Goal: Information Seeking & Learning: Find contact information

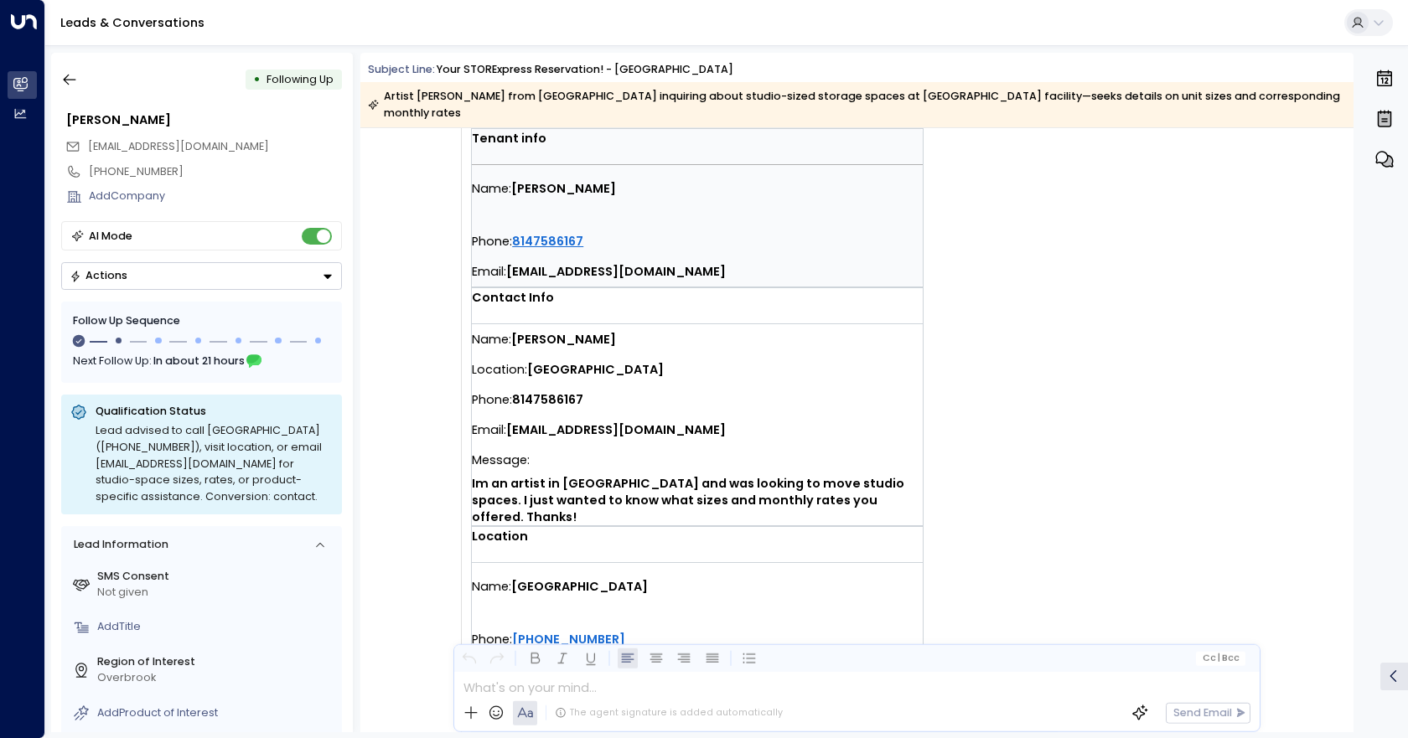
scroll to position [419, 0]
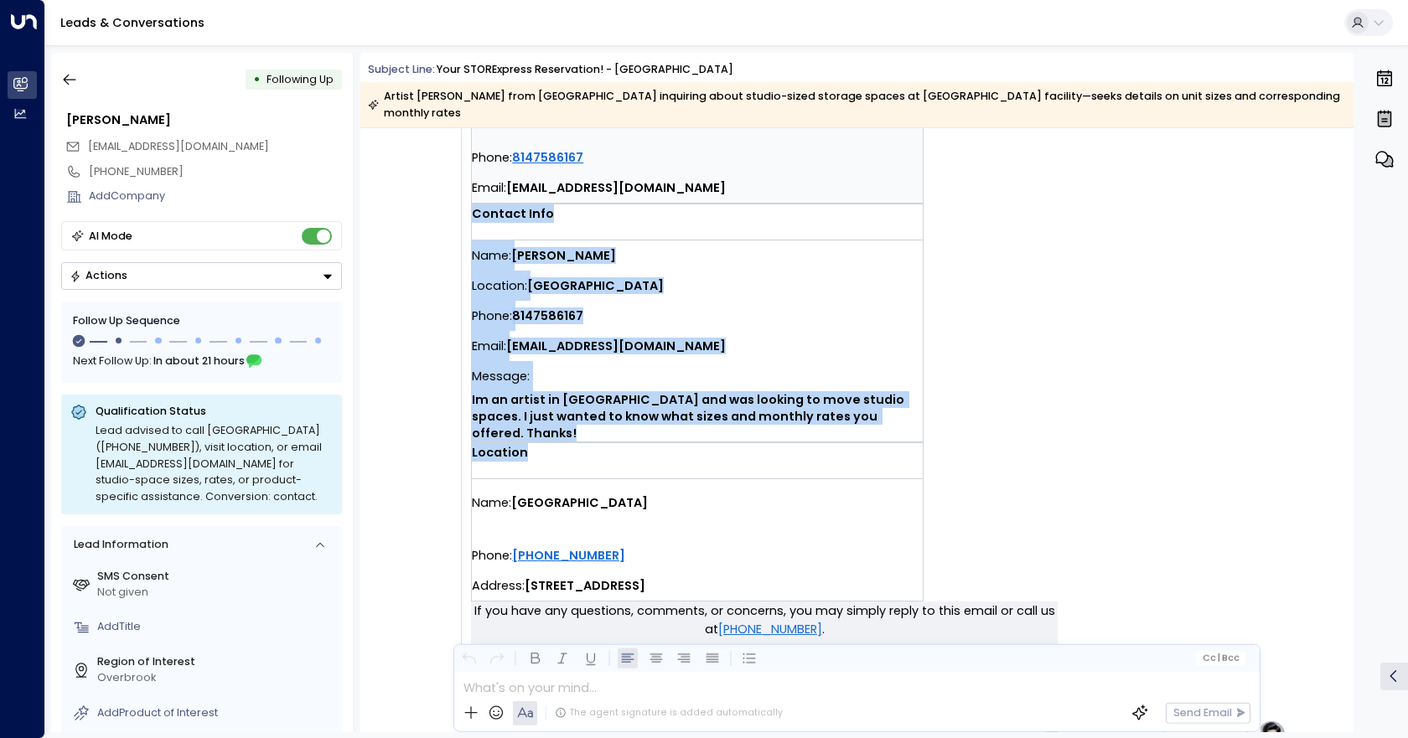
drag, startPoint x: 554, startPoint y: 422, endPoint x: 473, endPoint y: 190, distance: 245.9
click at [473, 190] on td "You have a new contact form submission at [GEOGRAPHIC_DATA]. Tenant info Name: …" at bounding box center [764, 203] width 587 height 798
copy td "Contact Info Name: [PERSON_NAME] Location: [GEOGRAPHIC_DATA] Phone: [PHONE_NUMB…"
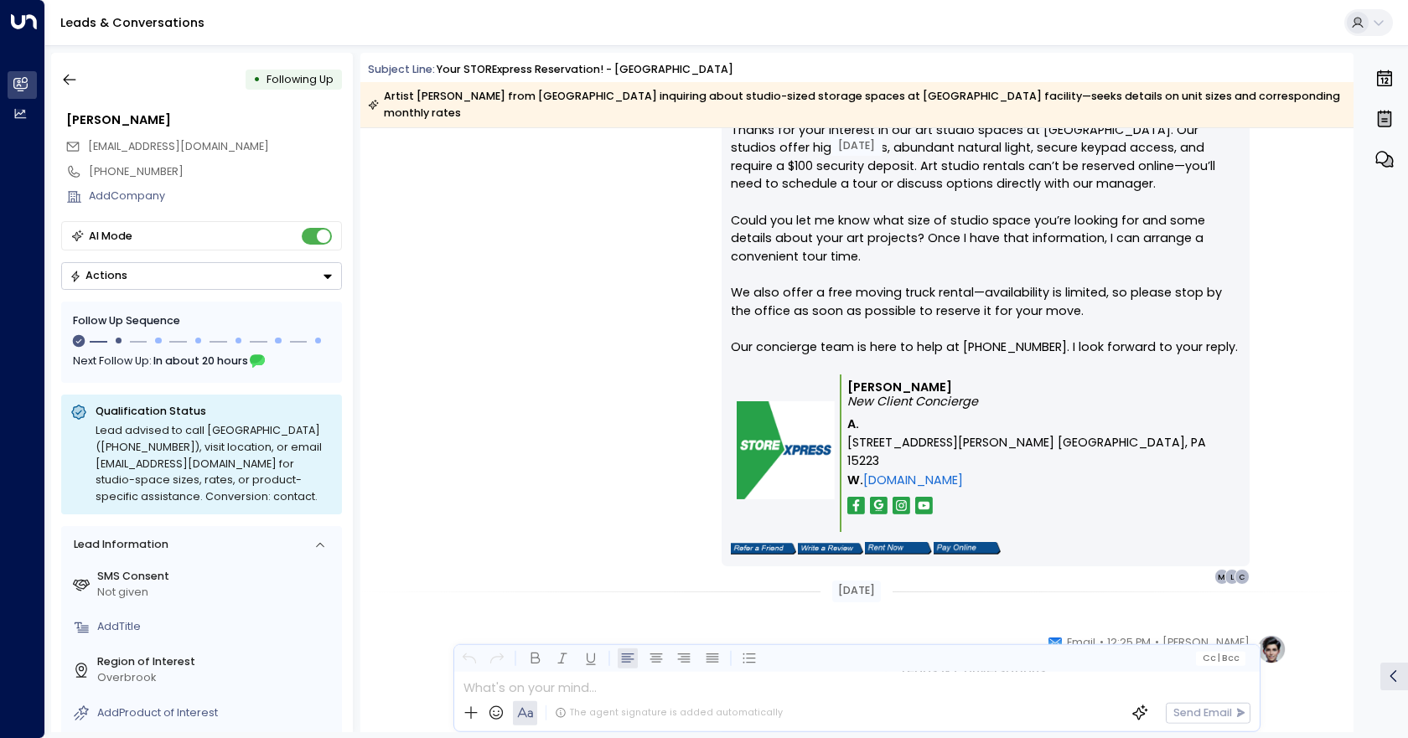
scroll to position [921, 0]
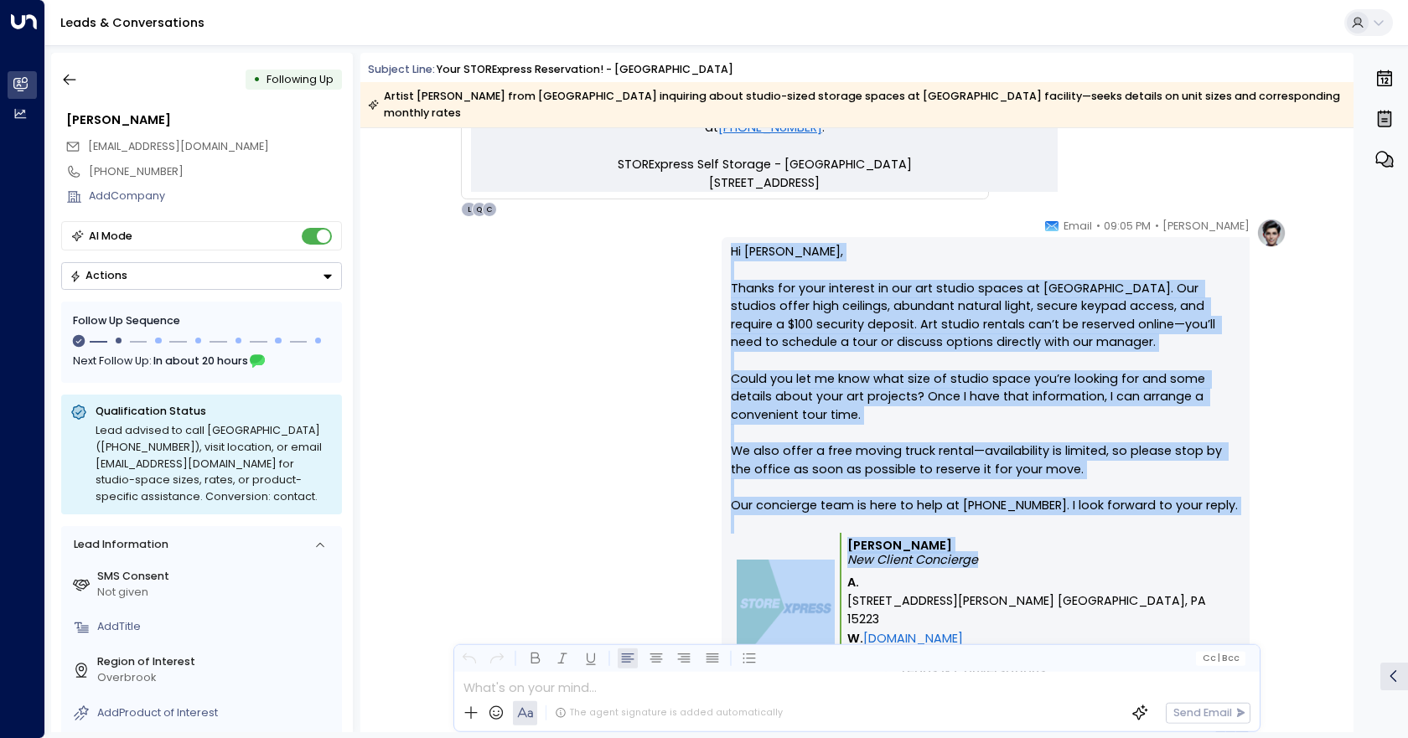
drag, startPoint x: 717, startPoint y: 228, endPoint x: 1129, endPoint y: 550, distance: 522.3
click at [1129, 550] on div "[PERSON_NAME] • 09:05 PM • Email Hi [PERSON_NAME], Thanks for your interest in …" at bounding box center [857, 480] width 860 height 525
copy div "Hi [PERSON_NAME], Thanks for your interest in our art studio spaces at [GEOGRAP…"
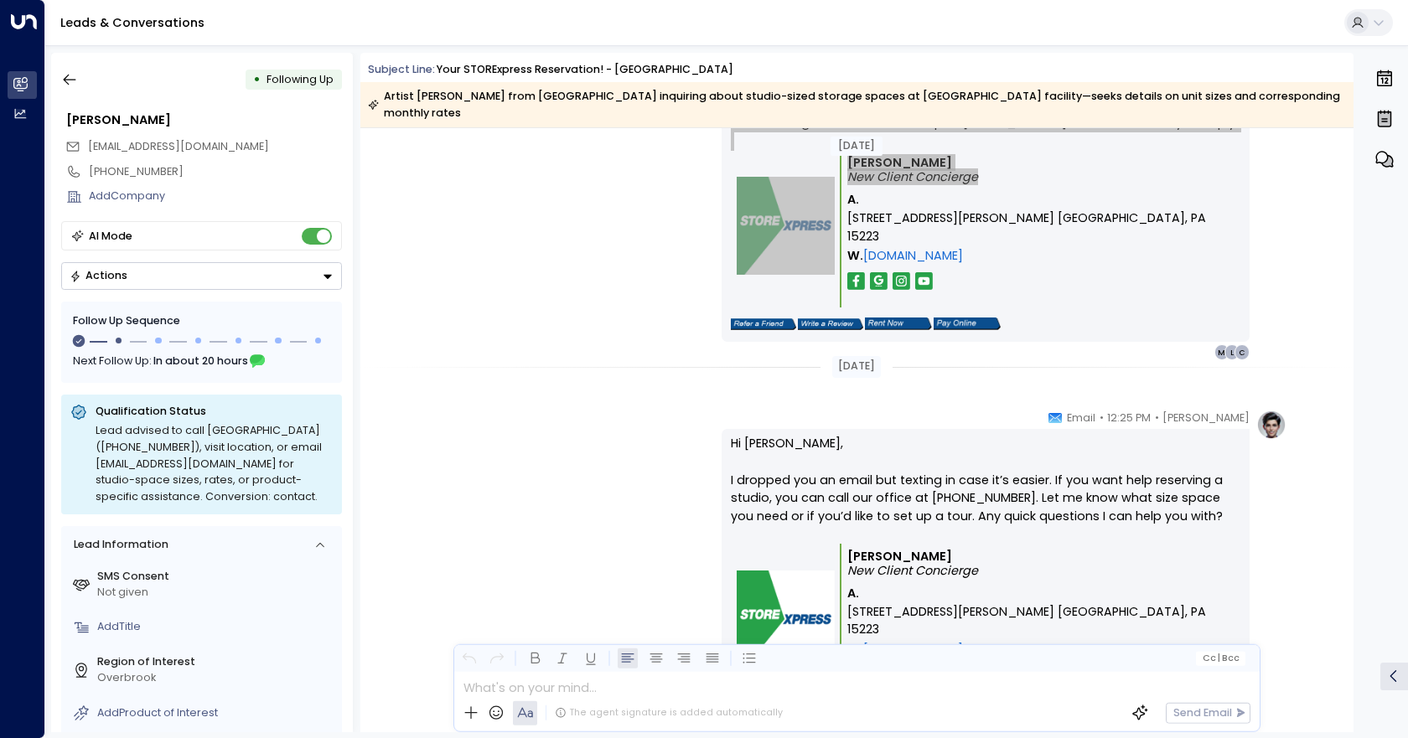
scroll to position [1424, 0]
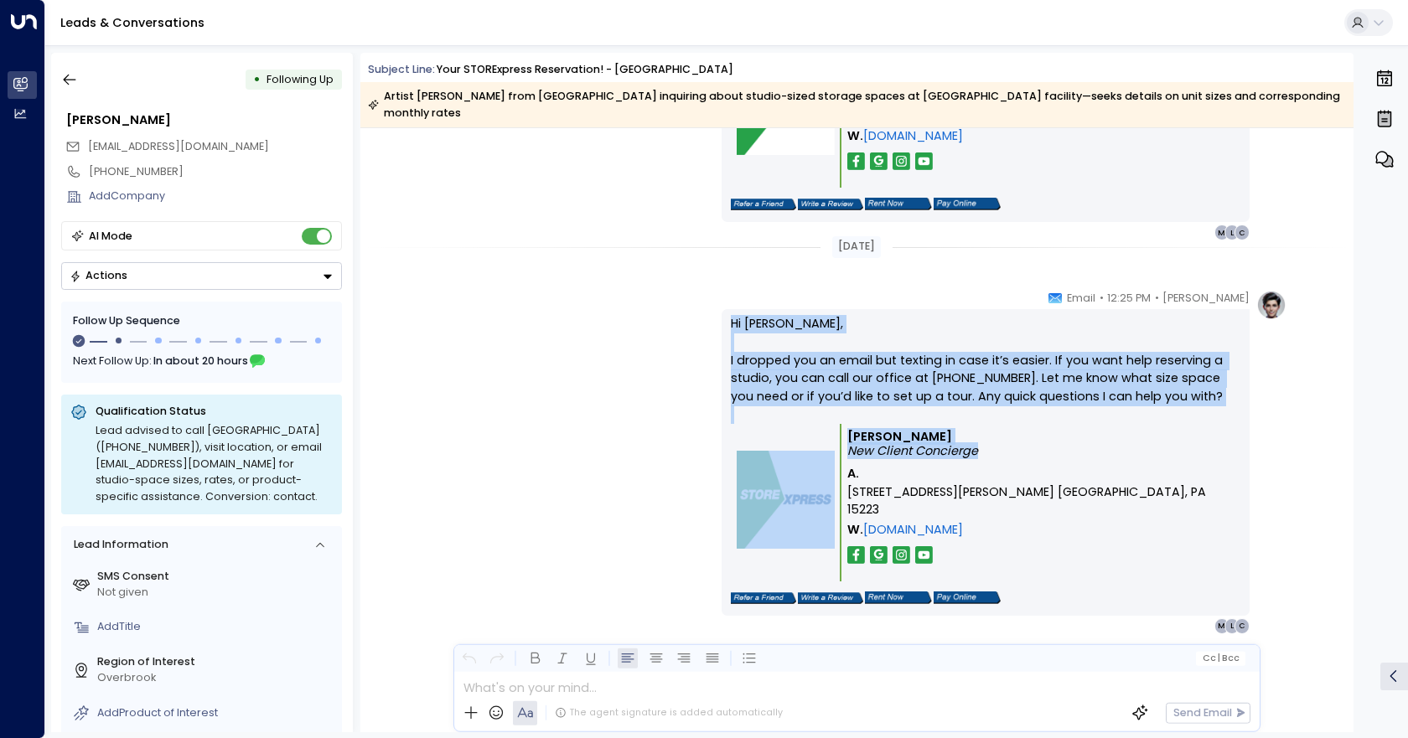
drag, startPoint x: 754, startPoint y: 305, endPoint x: 1220, endPoint y: 483, distance: 498.6
click at [1220, 483] on div "[PERSON_NAME] • 12:25 PM • Email Hi [PERSON_NAME], I dropped you an email but t…" at bounding box center [857, 462] width 860 height 344
copy div "Hi [PERSON_NAME], I dropped you an email but texting in case it’s easier. If yo…"
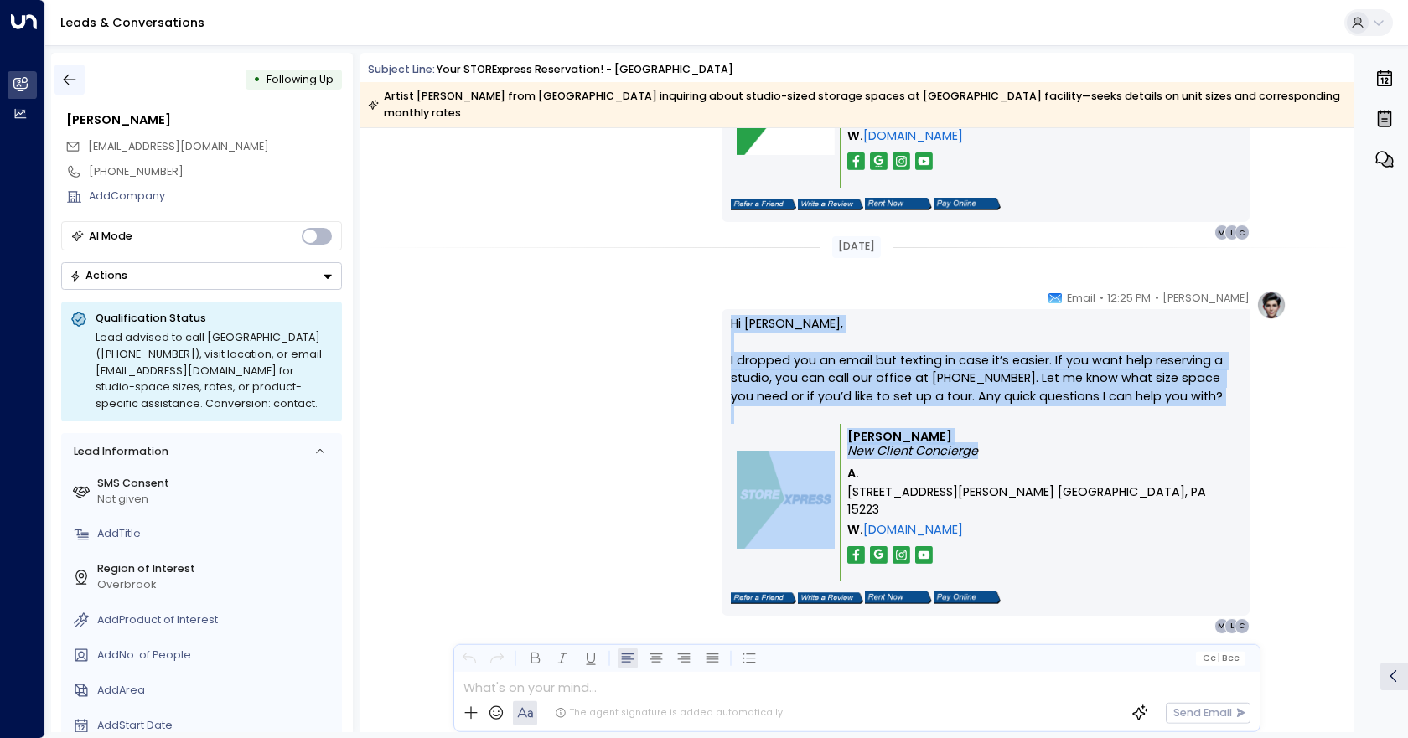
click at [70, 82] on icon "button" at bounding box center [69, 79] width 17 height 17
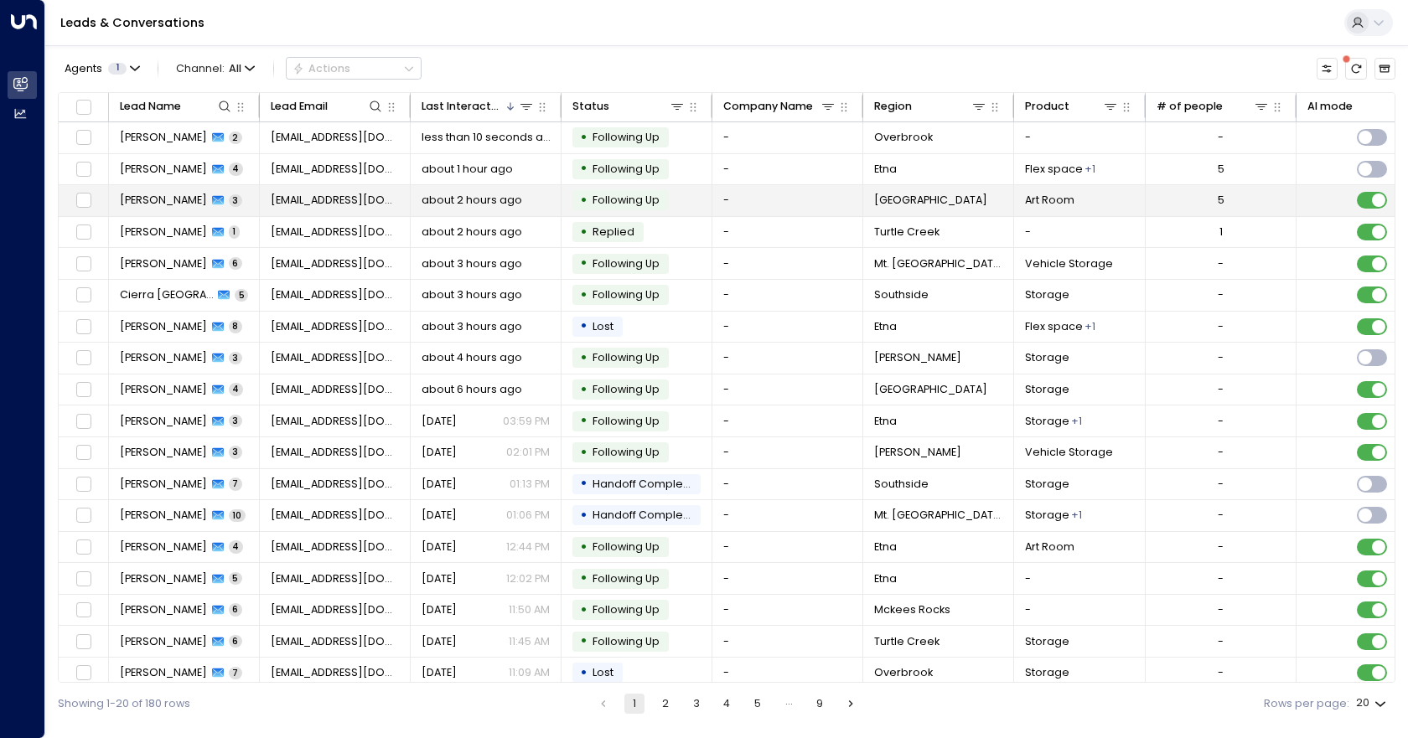
click at [840, 201] on td "-" at bounding box center [787, 200] width 151 height 31
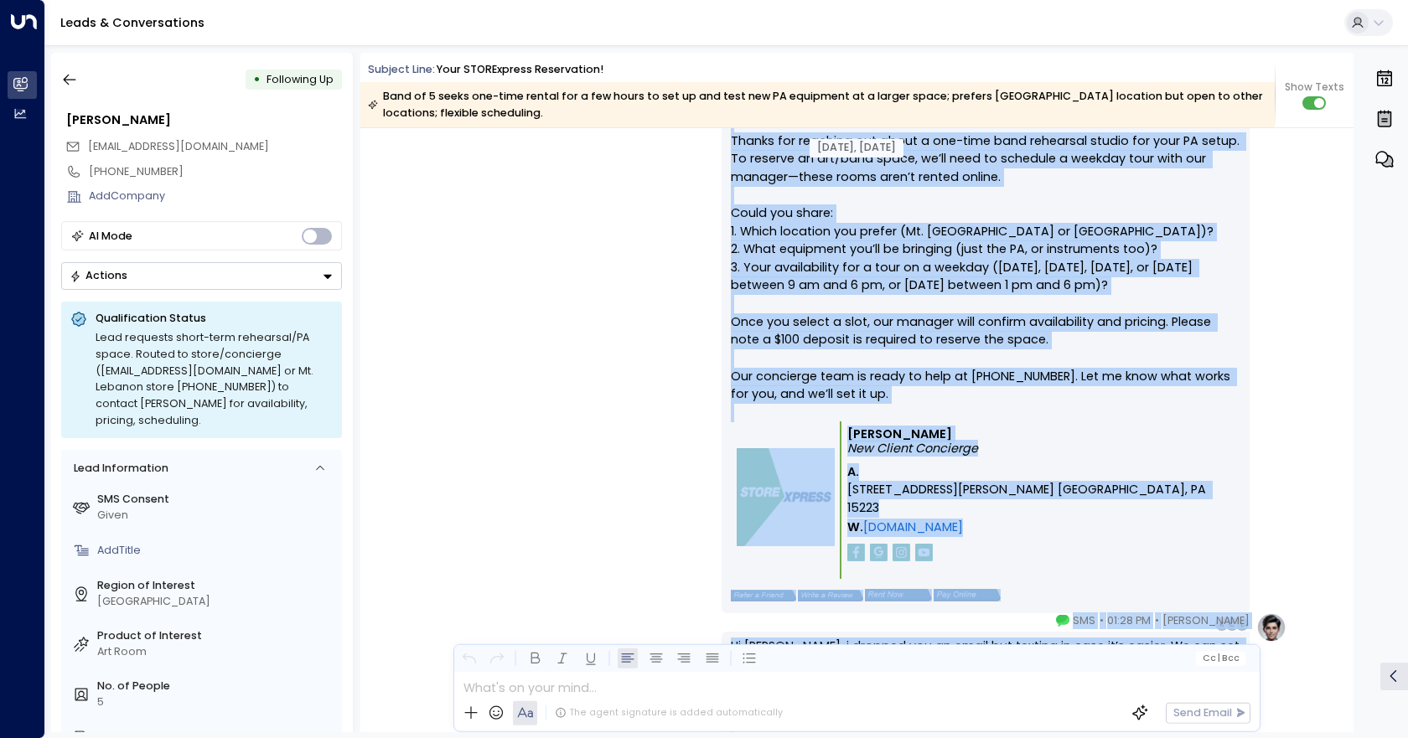
scroll to position [1269, 0]
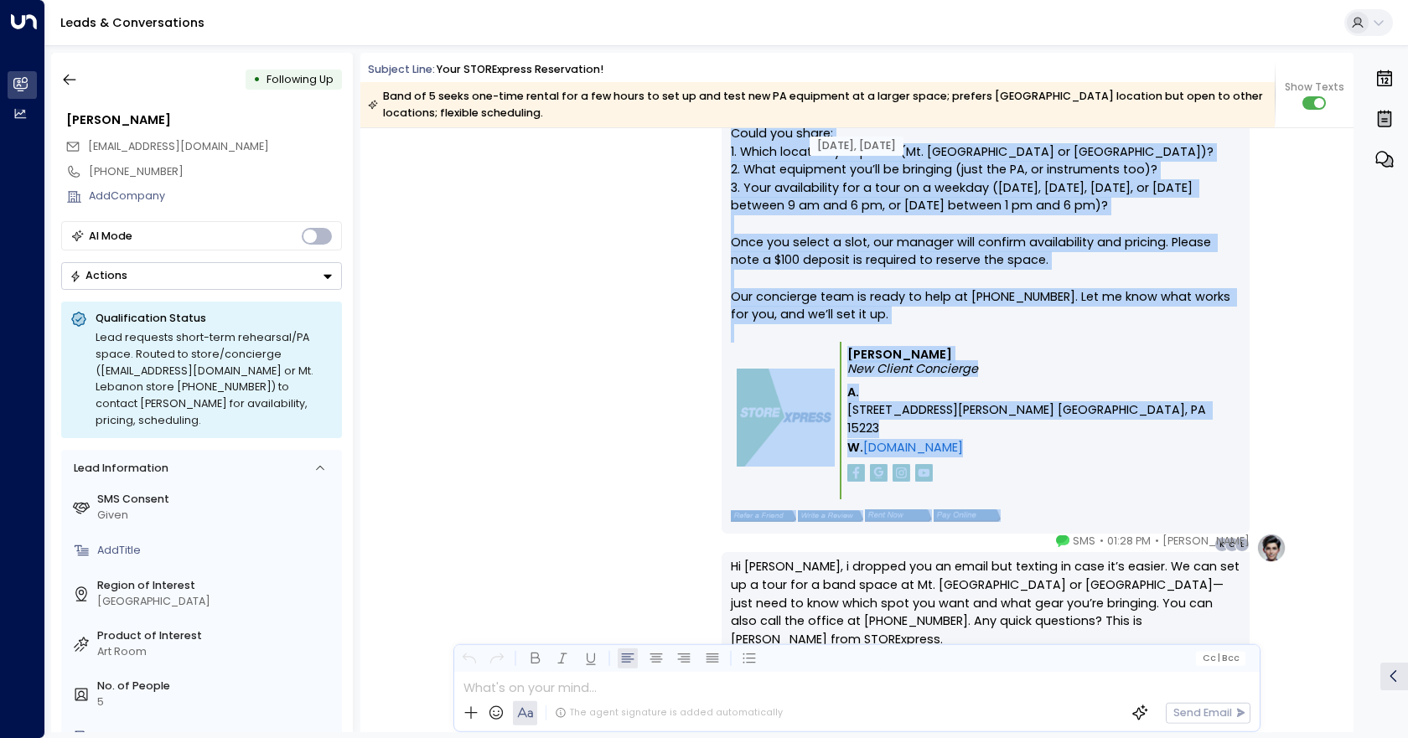
drag, startPoint x: 686, startPoint y: 385, endPoint x: 1001, endPoint y: 466, distance: 325.2
click at [1001, 466] on div "[PERSON_NAME] • 01:13 PM • Email Hi [PERSON_NAME], Thanks for reaching out abou…" at bounding box center [857, 271] width 860 height 561
copy div "Hi [PERSON_NAME], Thanks for reaching out about a one-time band rehearsal studi…"
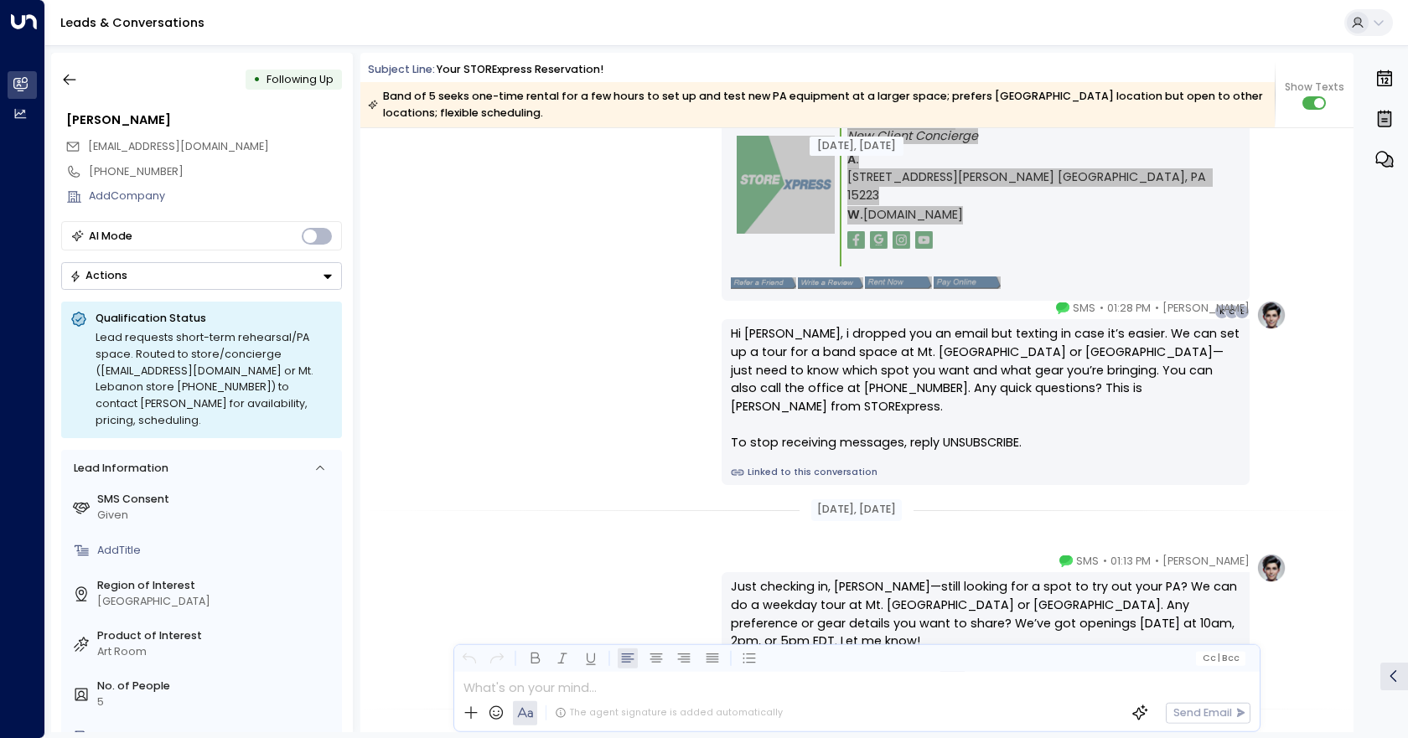
scroll to position [1520, 0]
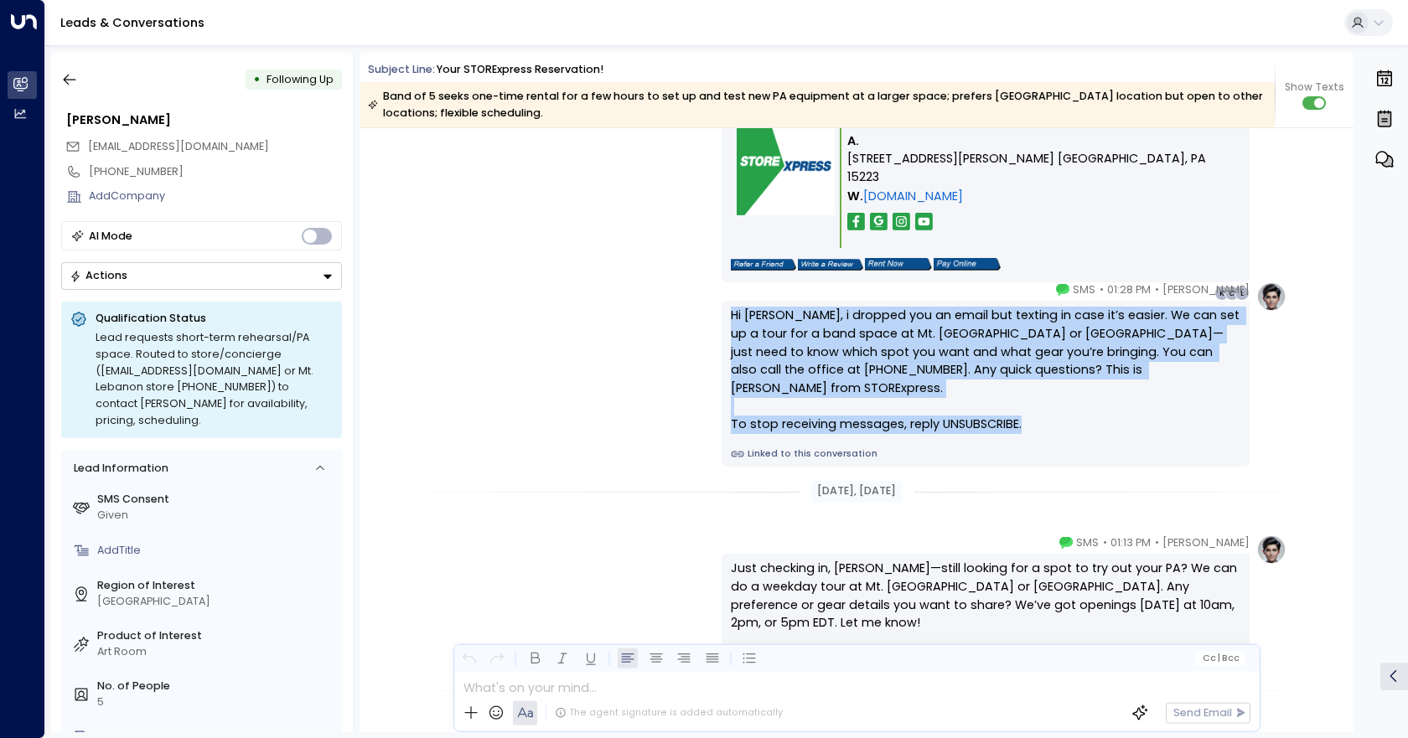
drag, startPoint x: 618, startPoint y: 308, endPoint x: 1117, endPoint y: 427, distance: 512.6
click at [1117, 427] on div "[PERSON_NAME] • 01:28 PM • SMS Hi [PERSON_NAME], i dropped you an email but tex…" at bounding box center [857, 374] width 860 height 185
copy div "Hi [PERSON_NAME], i dropped you an email but texting in case it’s easier. We ca…"
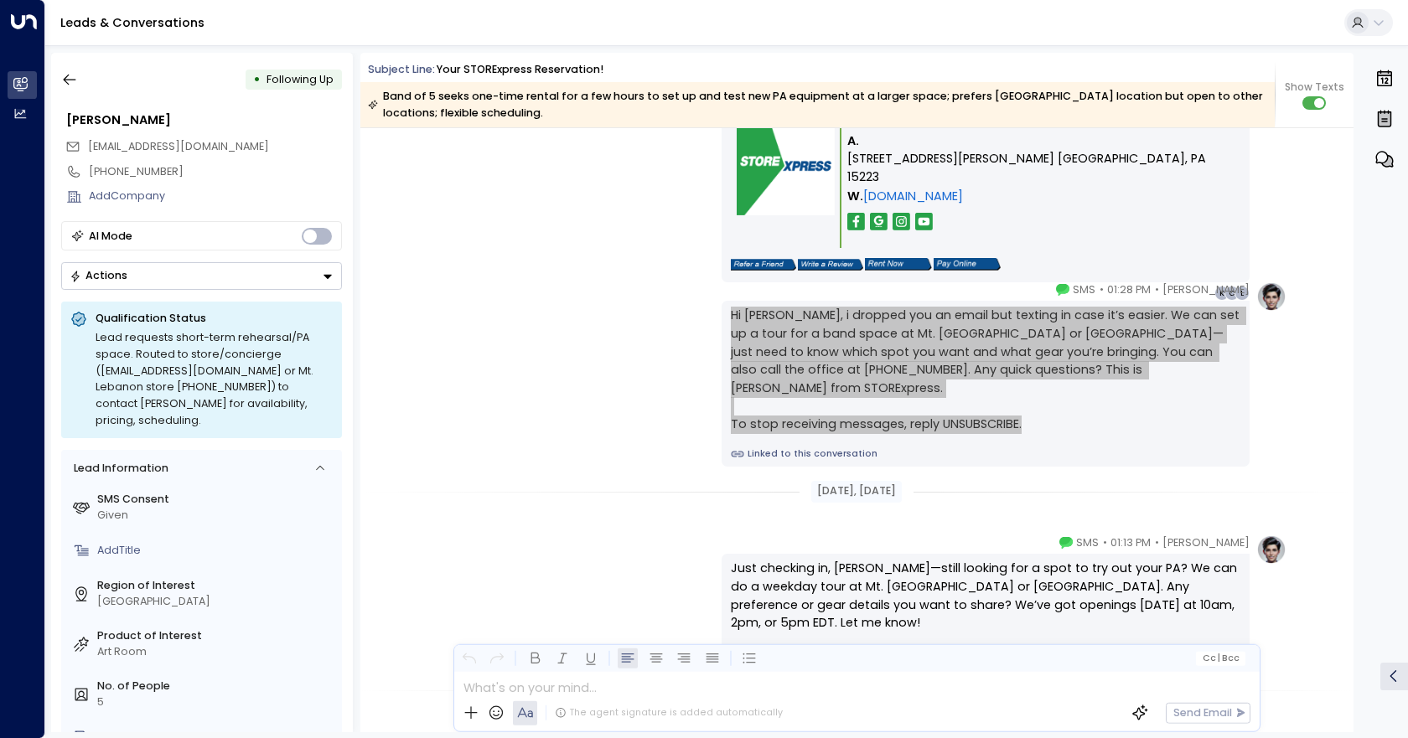
scroll to position [1771, 0]
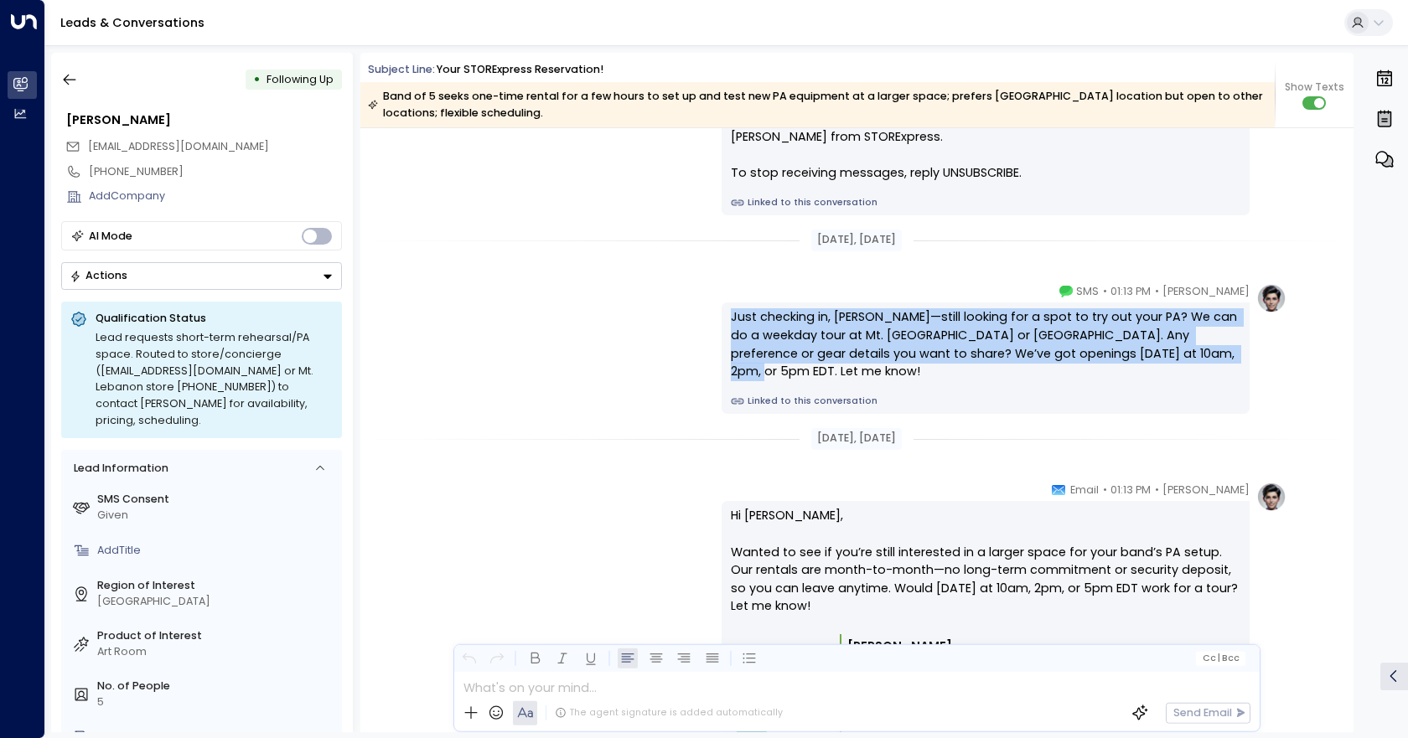
drag, startPoint x: 694, startPoint y: 287, endPoint x: 1212, endPoint y: 364, distance: 523.6
click at [1212, 364] on div "[PERSON_NAME] • 01:13 PM • SMS Just checking in, [PERSON_NAME]—still looking fo…" at bounding box center [857, 349] width 860 height 132
copy div "Just checking in, [PERSON_NAME]—still looking for a spot to try out your PA? We…"
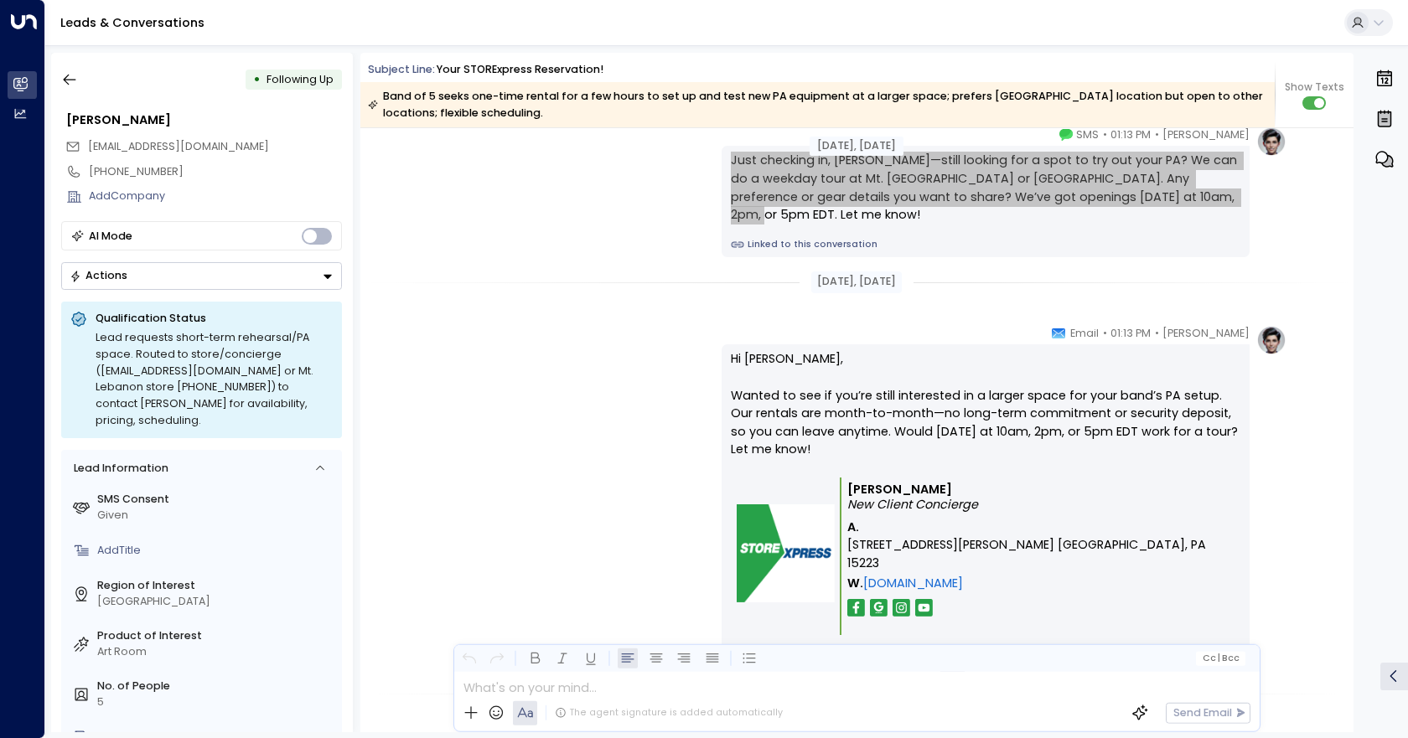
scroll to position [1939, 0]
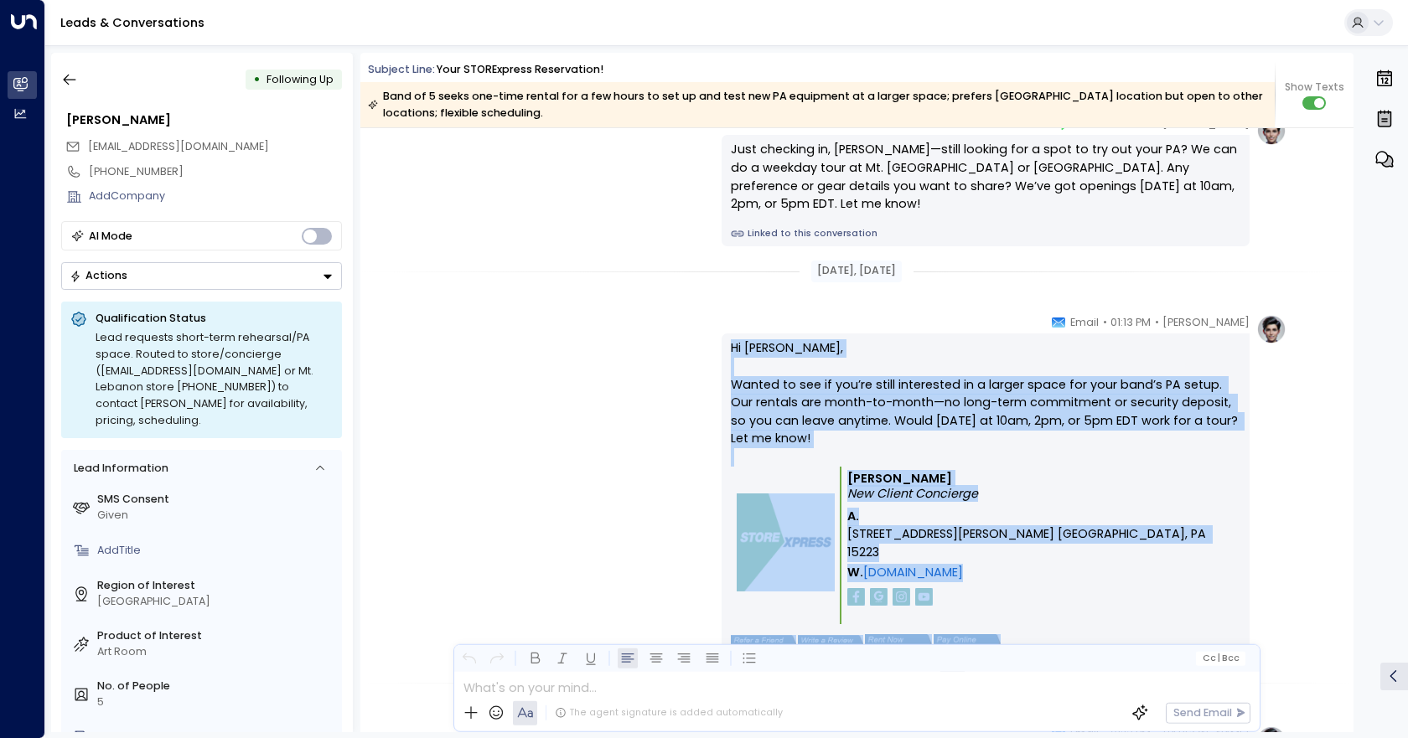
drag, startPoint x: 681, startPoint y: 327, endPoint x: 1043, endPoint y: 592, distance: 448.5
click at [1043, 592] on div "[PERSON_NAME] • 01:13 PM • Email Hi [PERSON_NAME], Wanted to see if you’re stil…" at bounding box center [857, 495] width 860 height 363
copy div "Hi [PERSON_NAME], Wanted to see if you’re still interested in a larger space fo…"
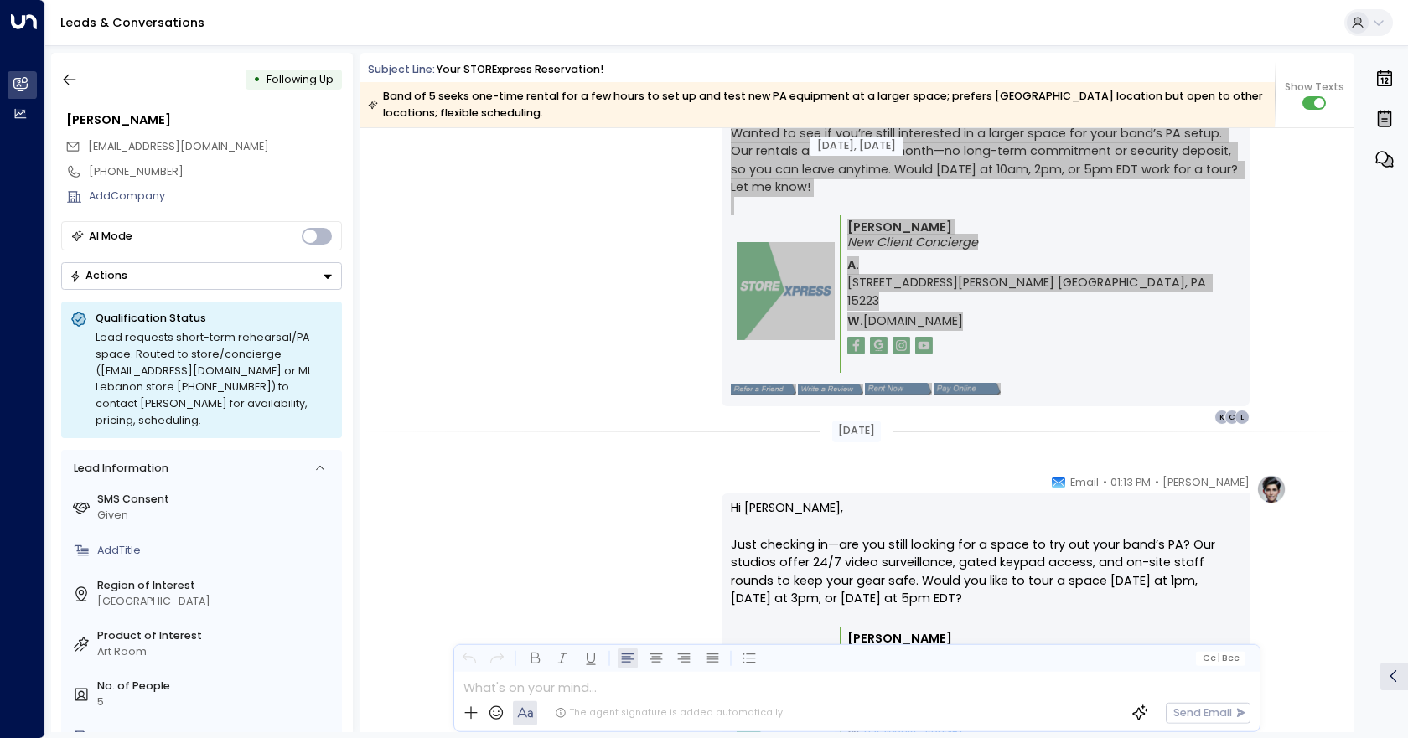
scroll to position [2358, 0]
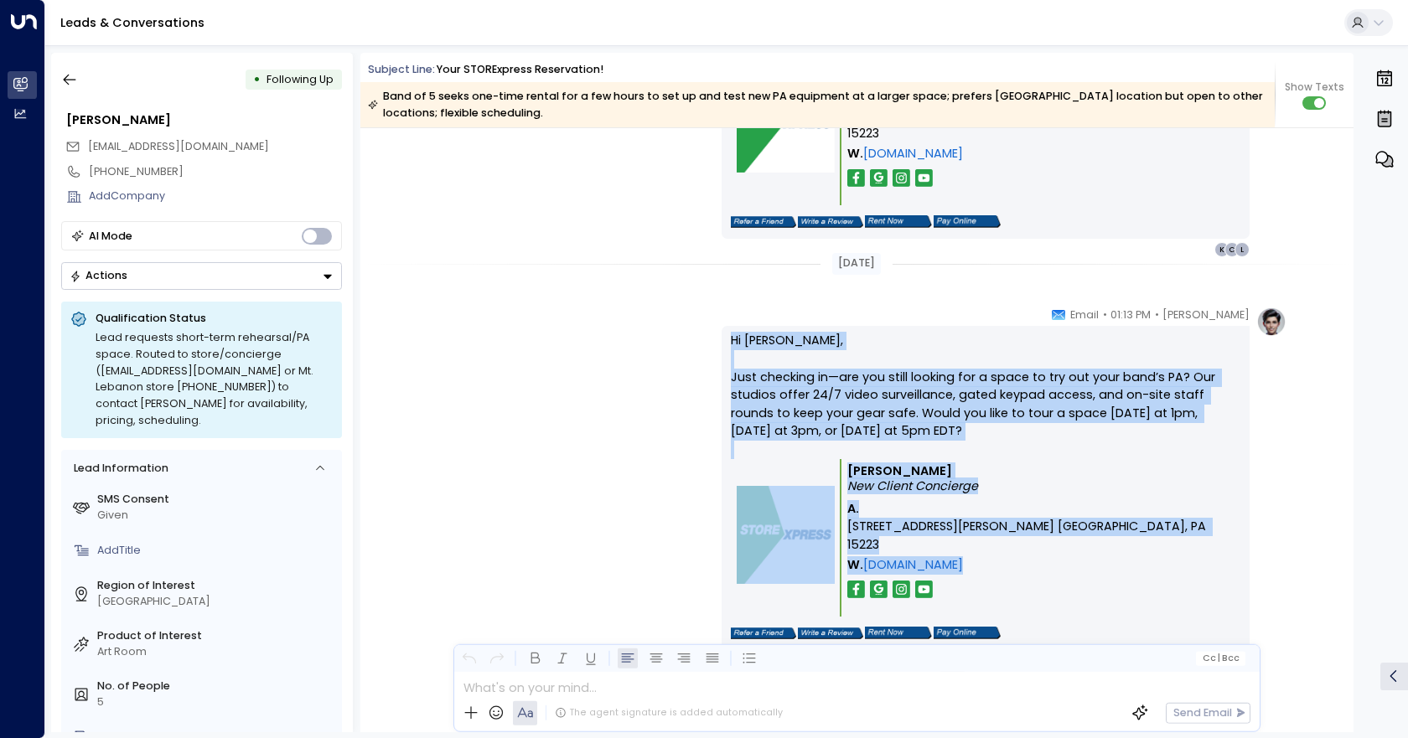
drag, startPoint x: 719, startPoint y: 347, endPoint x: 1001, endPoint y: 562, distance: 354.5
click at [1001, 562] on div "[PERSON_NAME] • 01:13 PM • Email Hi [PERSON_NAME], Just checking in—are you sti…" at bounding box center [857, 488] width 860 height 363
copy div "Hi [PERSON_NAME], Just checking in—are you still looking for a space to try out…"
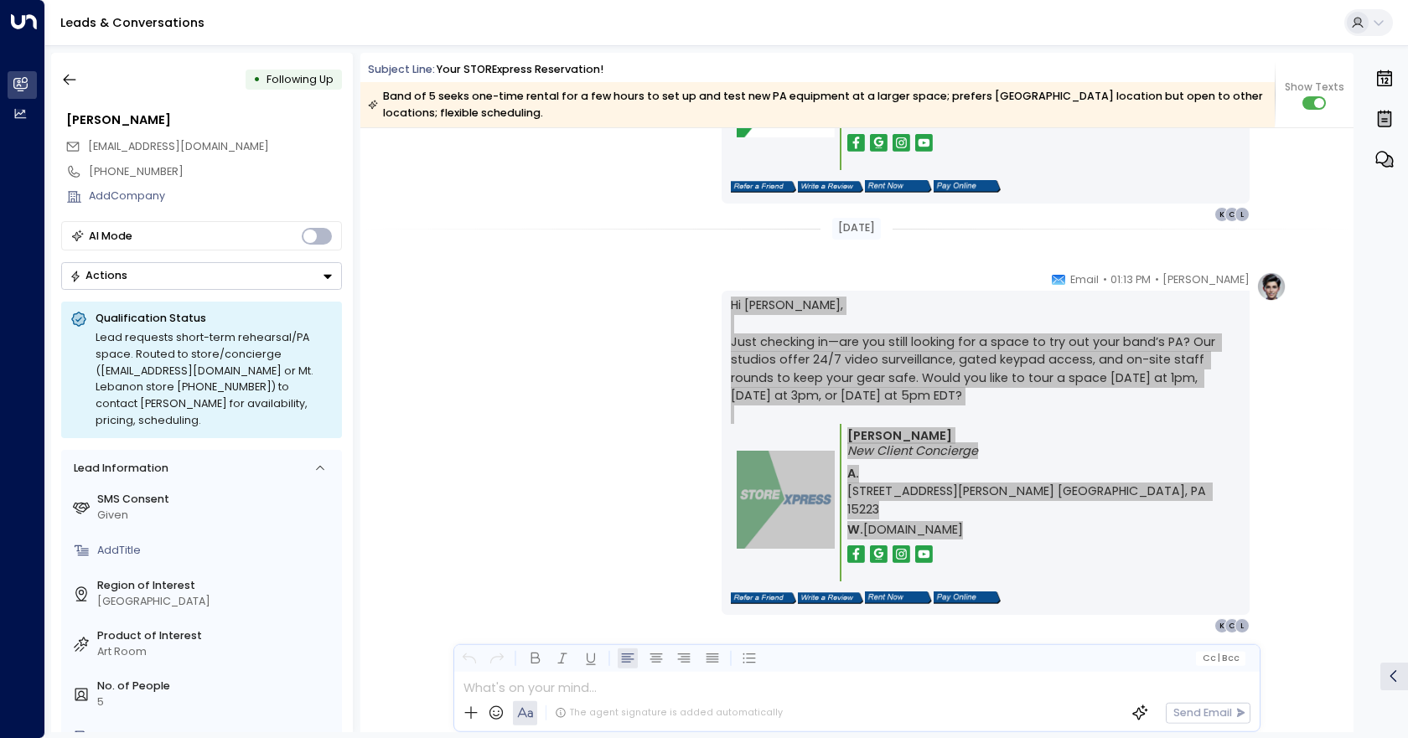
scroll to position [2409, 0]
